Goal: Check status: Check status

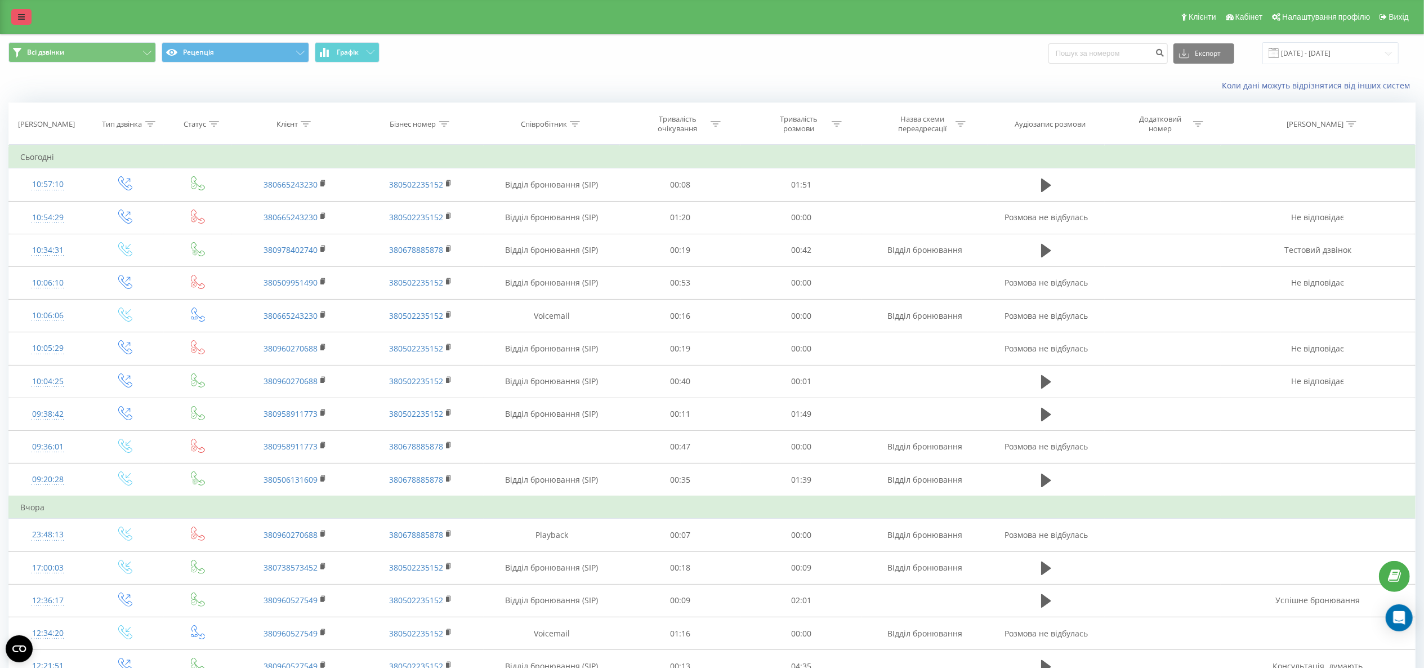
click at [16, 11] on link at bounding box center [21, 17] width 20 height 16
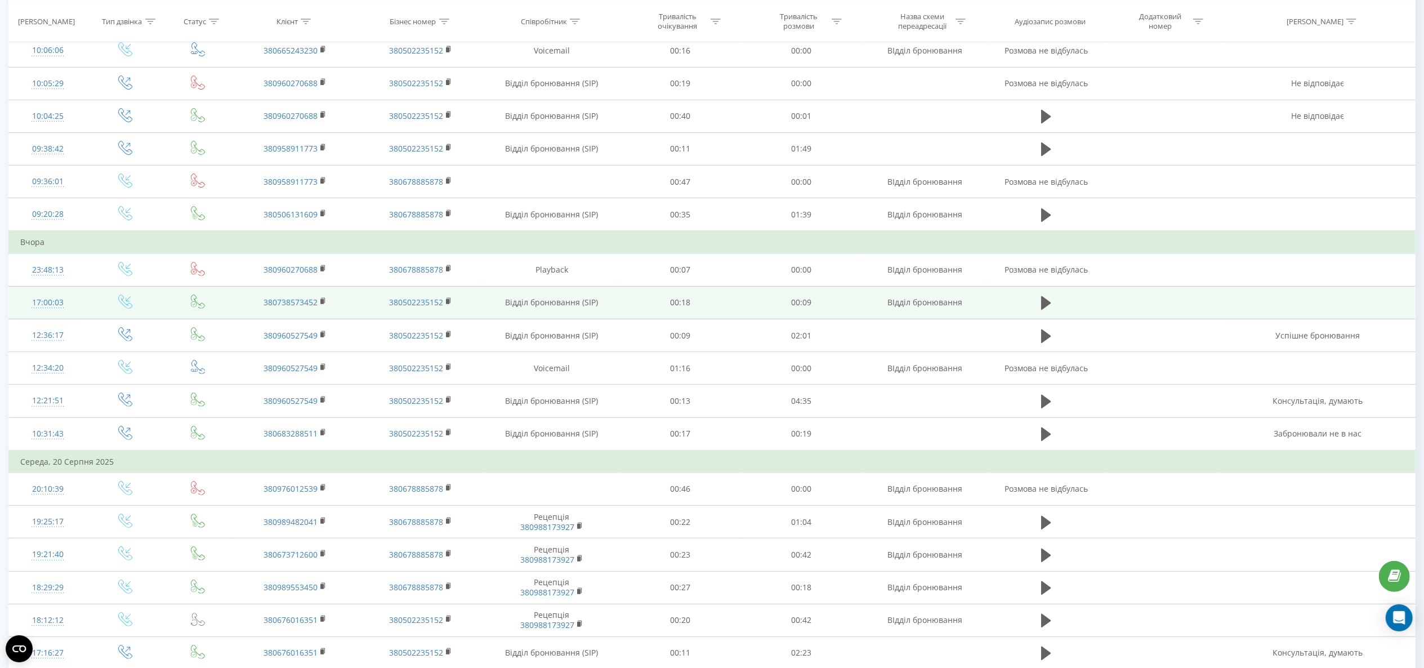
scroll to position [338, 0]
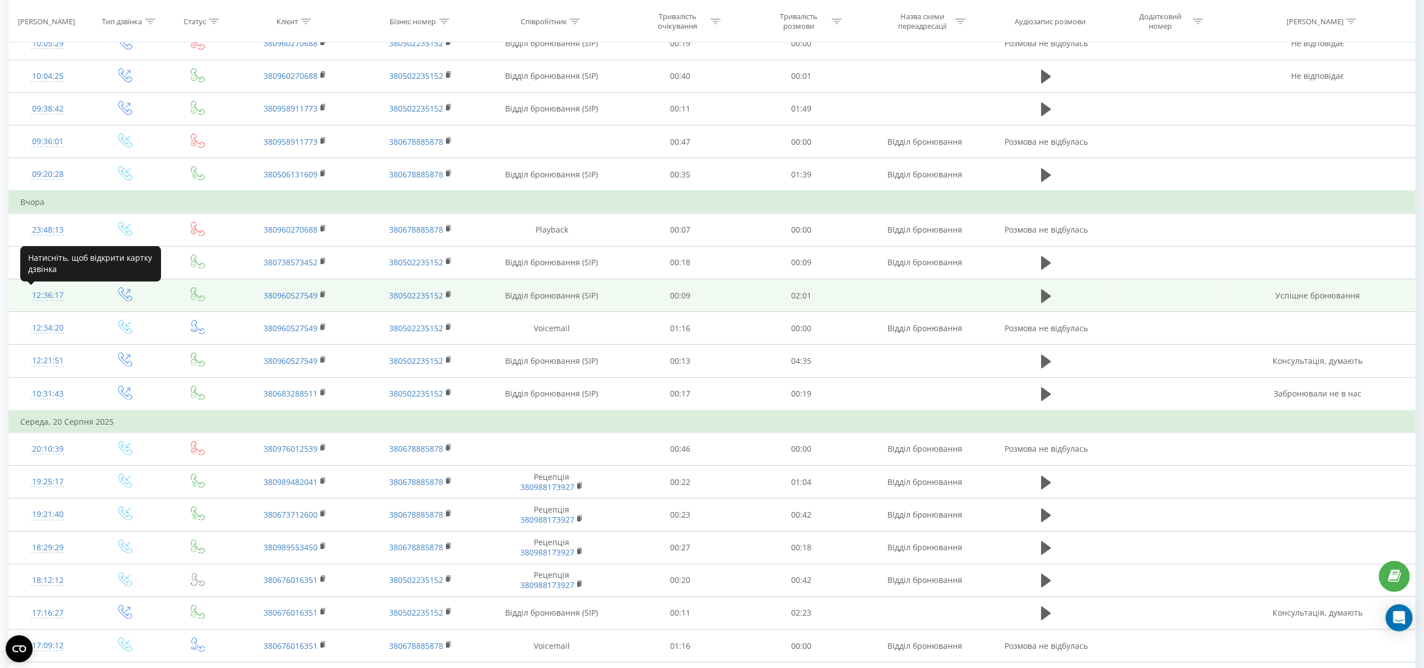
click at [53, 301] on div "12:36:17" at bounding box center [47, 295] width 55 height 22
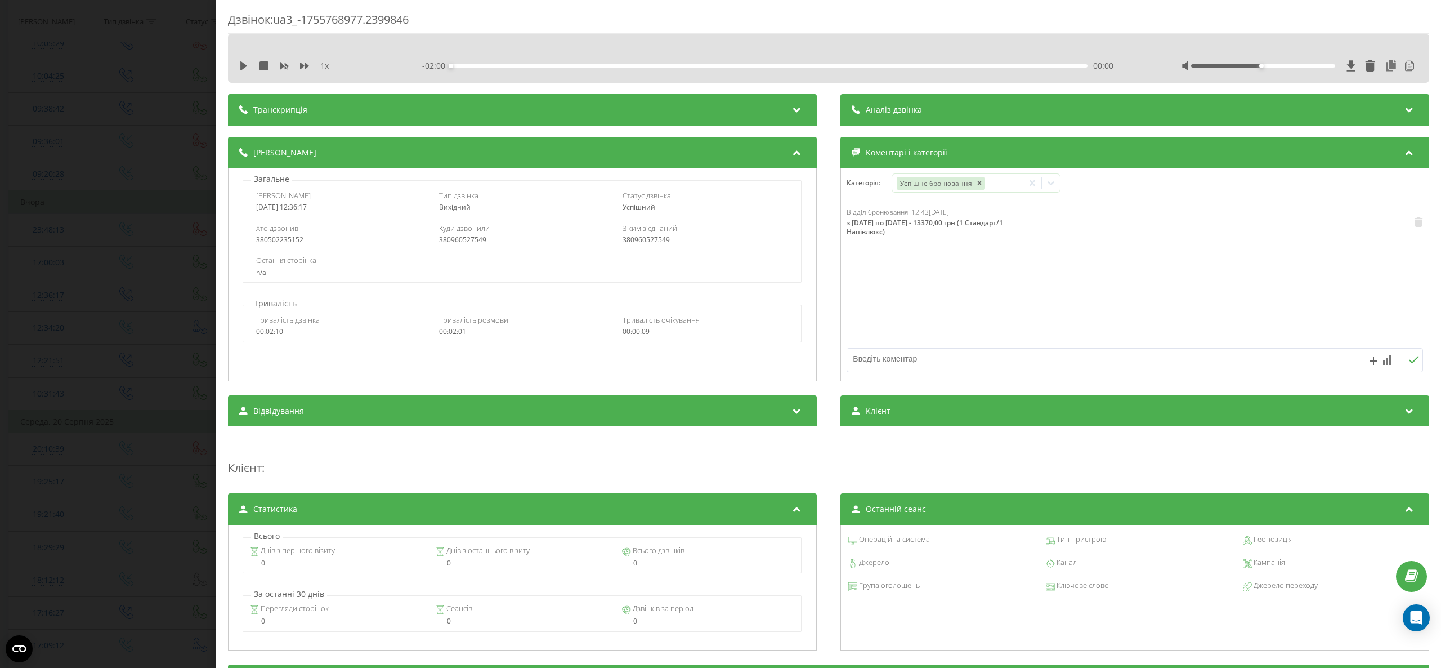
click at [23, 306] on div "Дзвінок : ua3_-1755768977.2399846 1 x - 02:00 00:00 00:00 Транскрипція 00:00 Та…" at bounding box center [720, 334] width 1441 height 668
